Goal: Navigation & Orientation: Find specific page/section

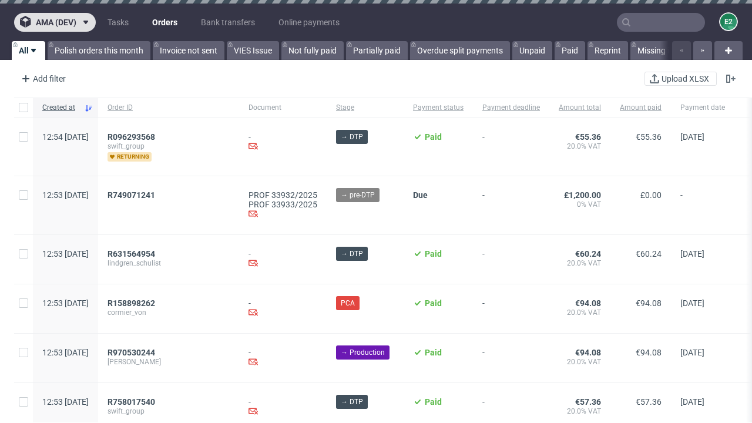
click at [55, 22] on span "ama (dev)" at bounding box center [56, 22] width 41 height 8
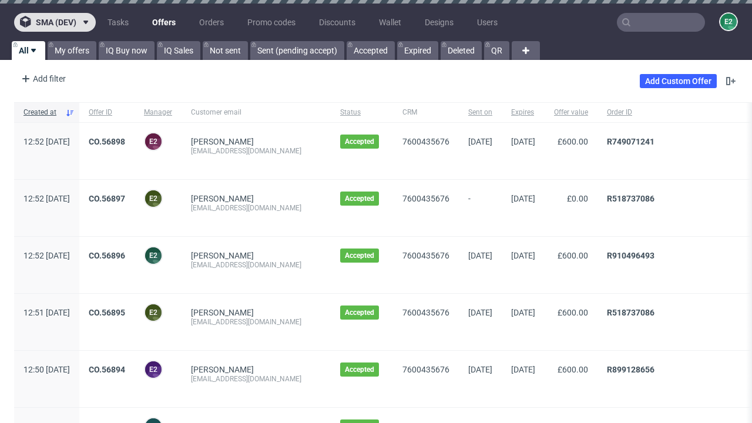
click at [55, 22] on span "sma (dev)" at bounding box center [56, 22] width 41 height 8
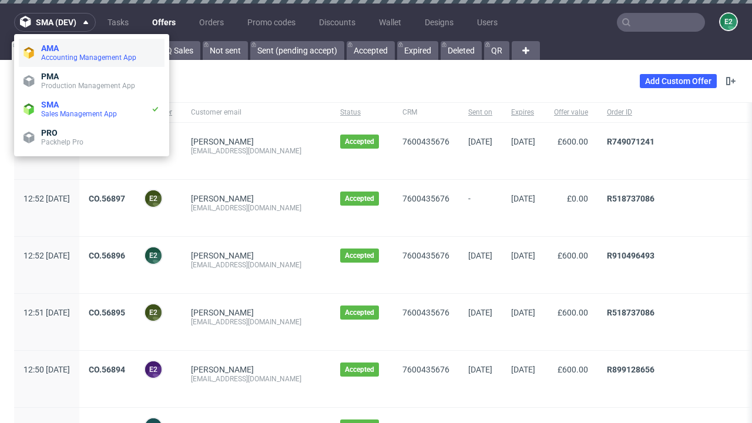
click at [92, 53] on span "Accounting Management App" at bounding box center [100, 57] width 119 height 9
